Goal: Task Accomplishment & Management: Complete application form

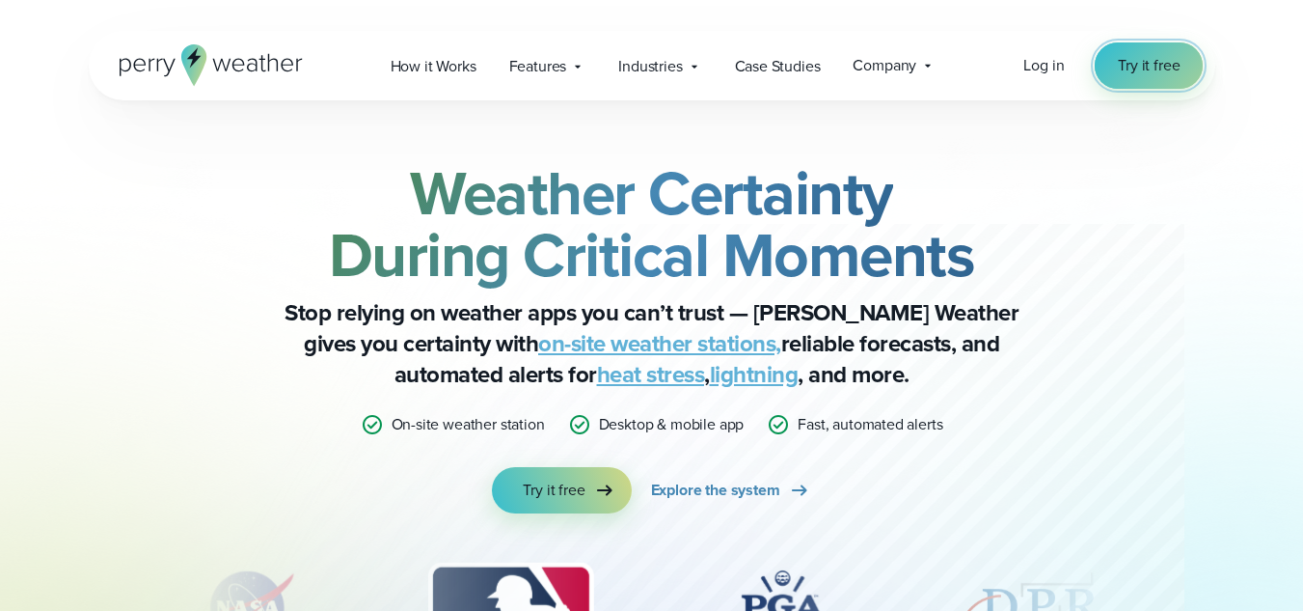
click at [1141, 69] on span "Try it free" at bounding box center [1149, 65] width 62 height 23
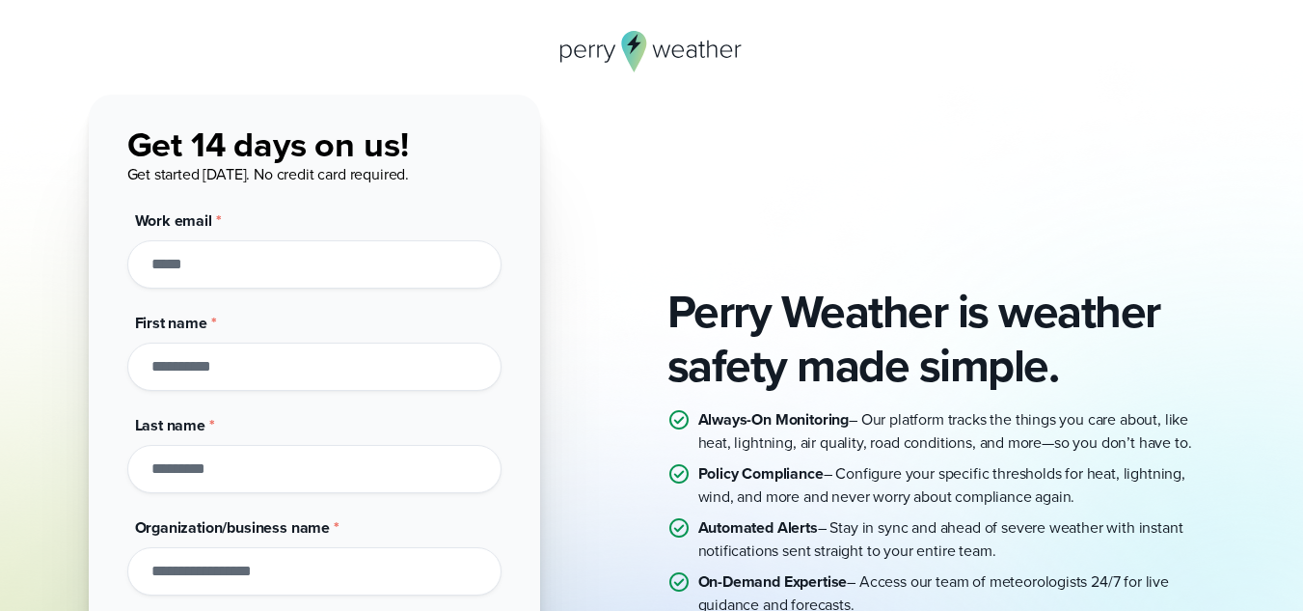
scroll to position [96, 0]
